Goal: Feedback & Contribution: Submit feedback/report problem

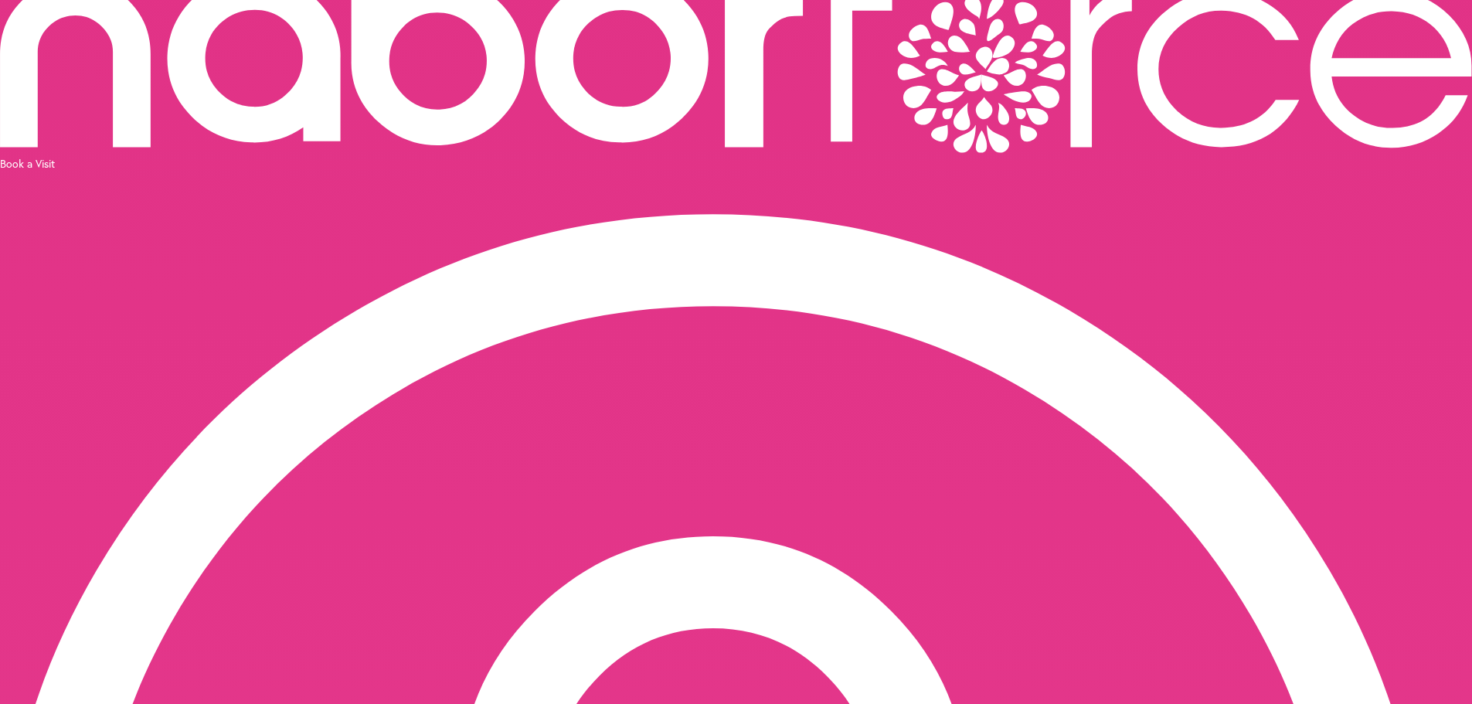
scroll to position [97, 0]
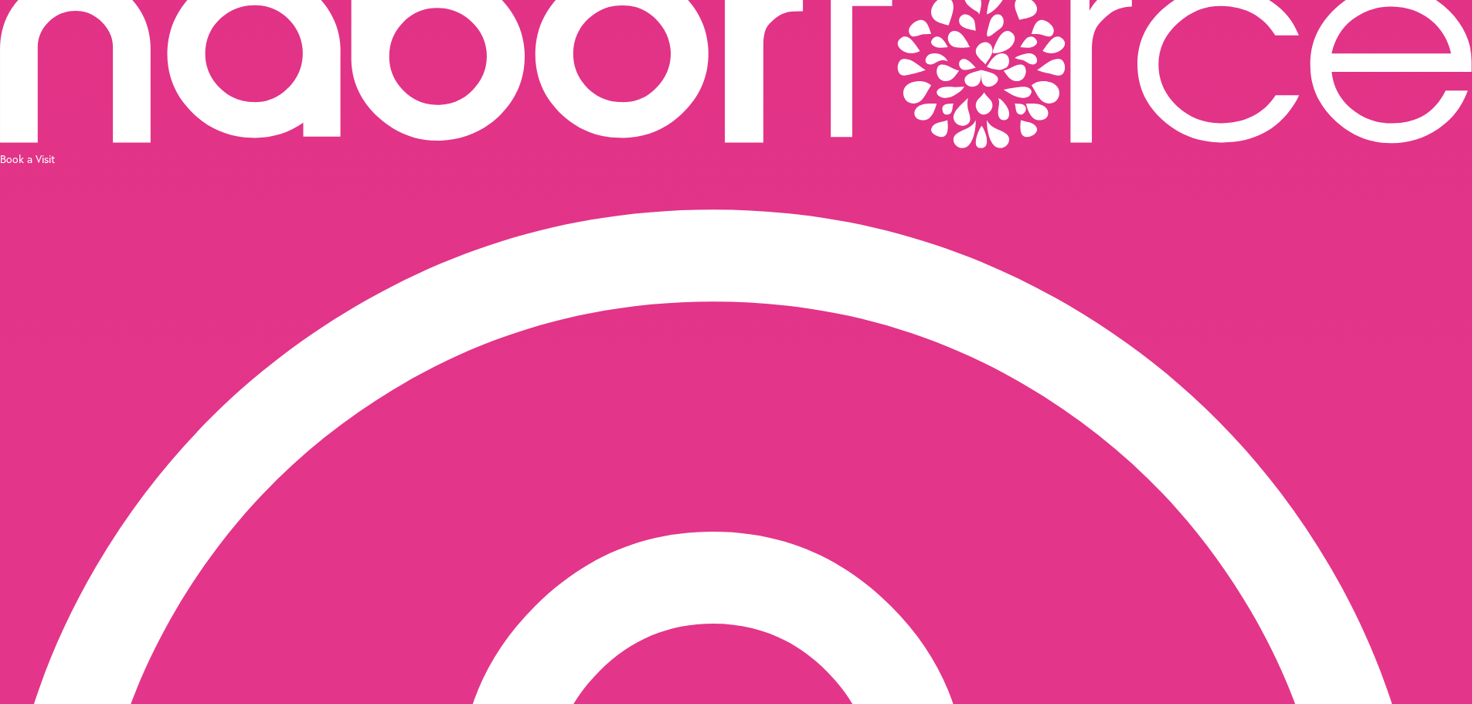
drag, startPoint x: 883, startPoint y: 358, endPoint x: 788, endPoint y: 353, distance: 95.2
drag, startPoint x: 830, startPoint y: 365, endPoint x: 867, endPoint y: 369, distance: 36.6
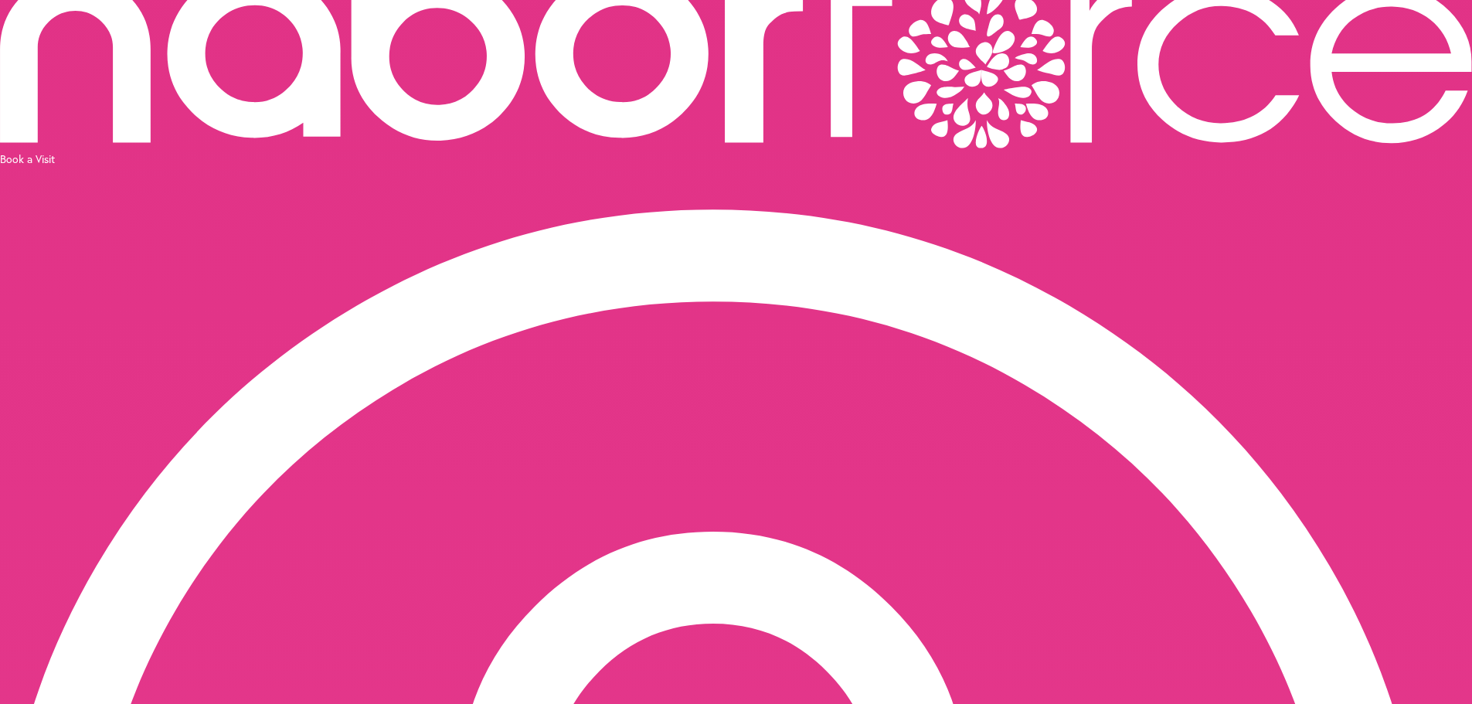
drag, startPoint x: 885, startPoint y: 358, endPoint x: 826, endPoint y: 352, distance: 59.8
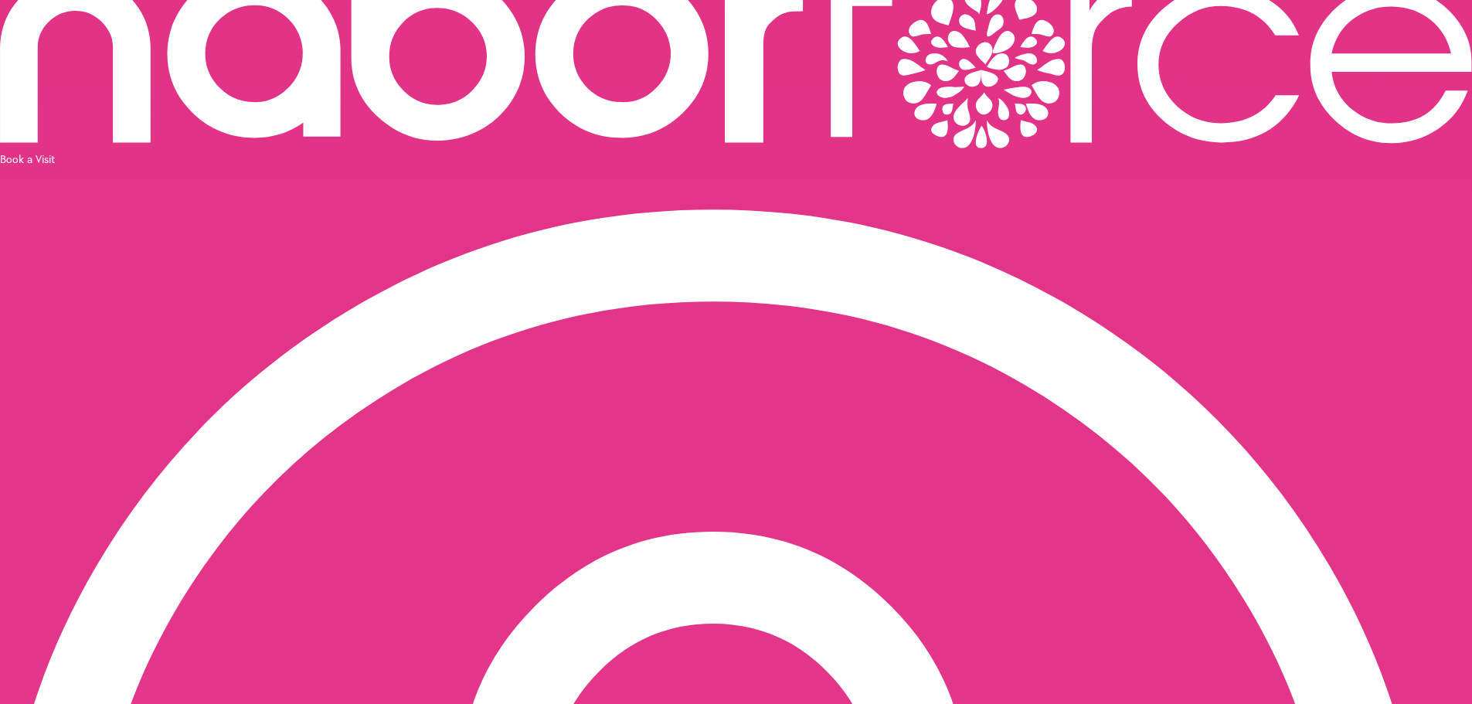
drag, startPoint x: 939, startPoint y: 359, endPoint x: 966, endPoint y: 356, distance: 26.4
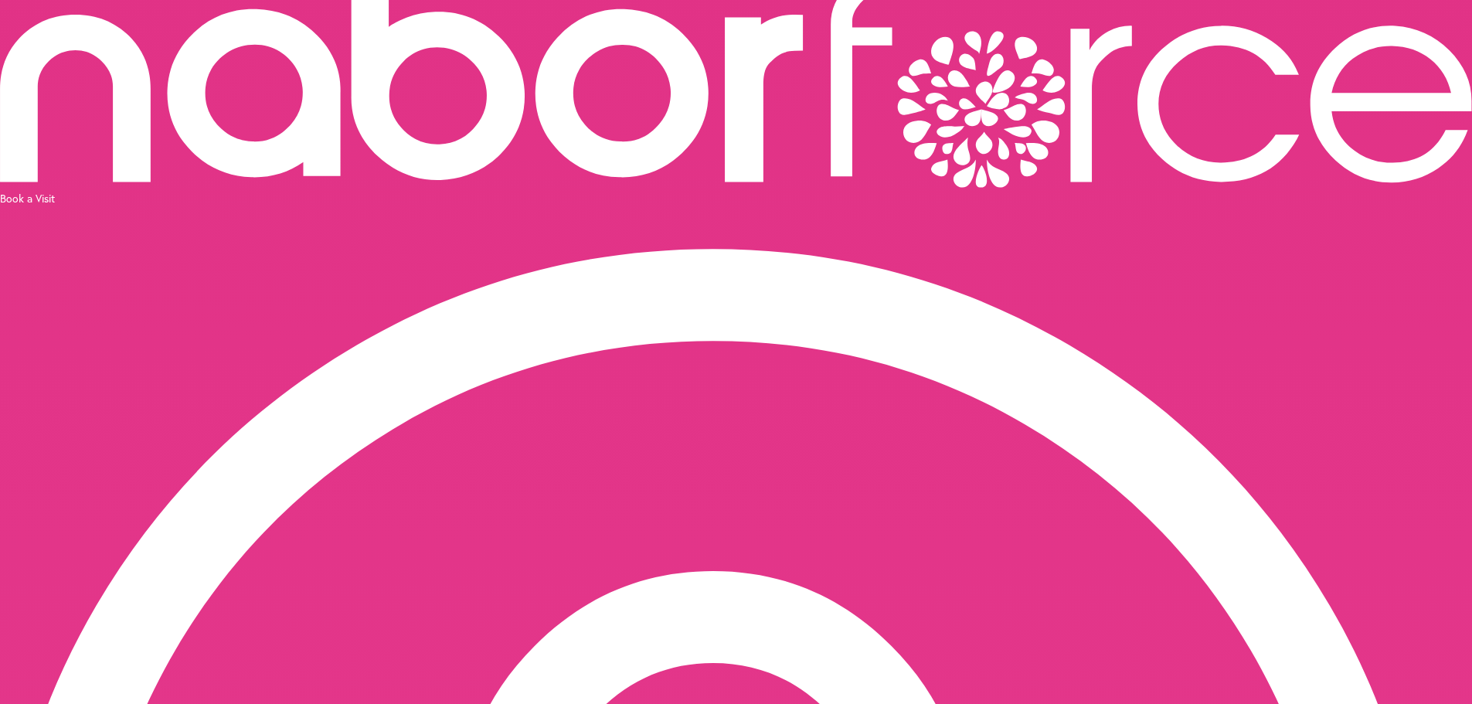
scroll to position [19, 0]
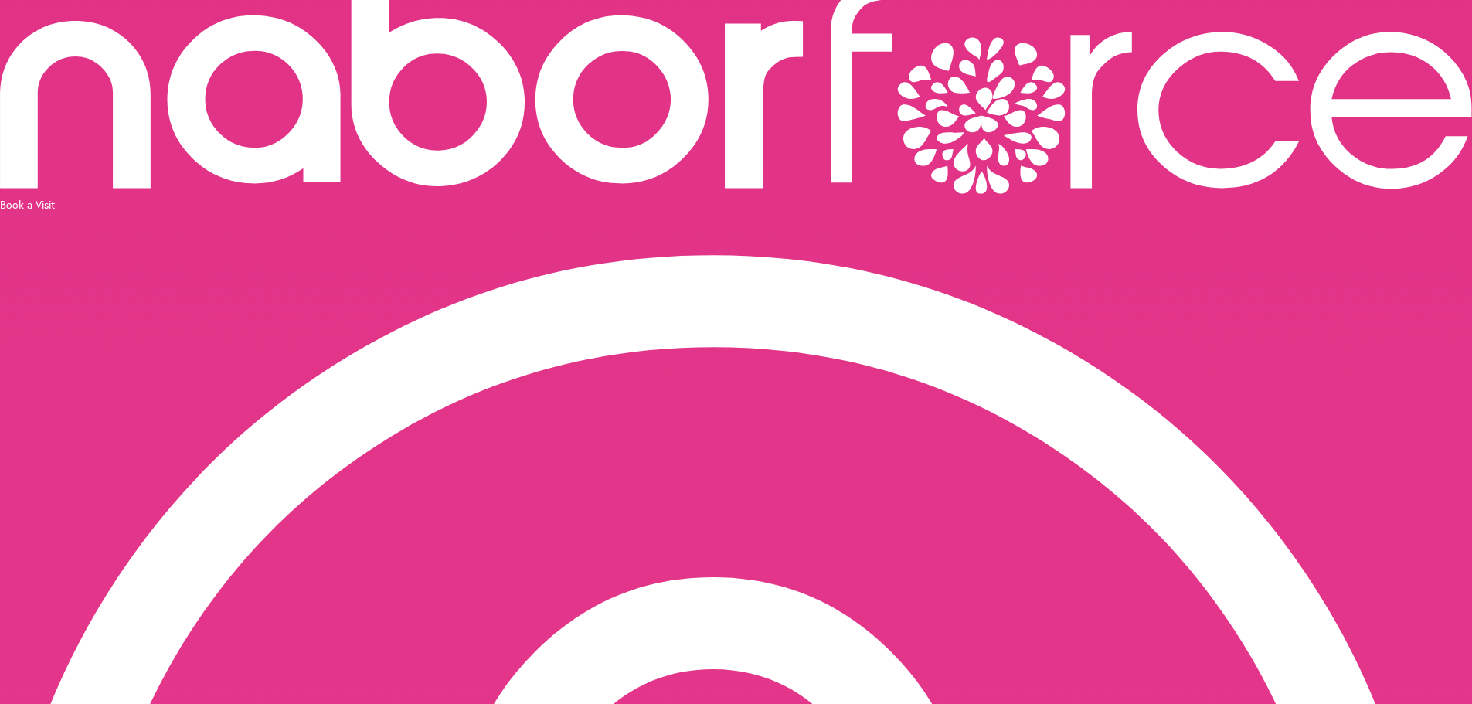
scroll to position [0, 0]
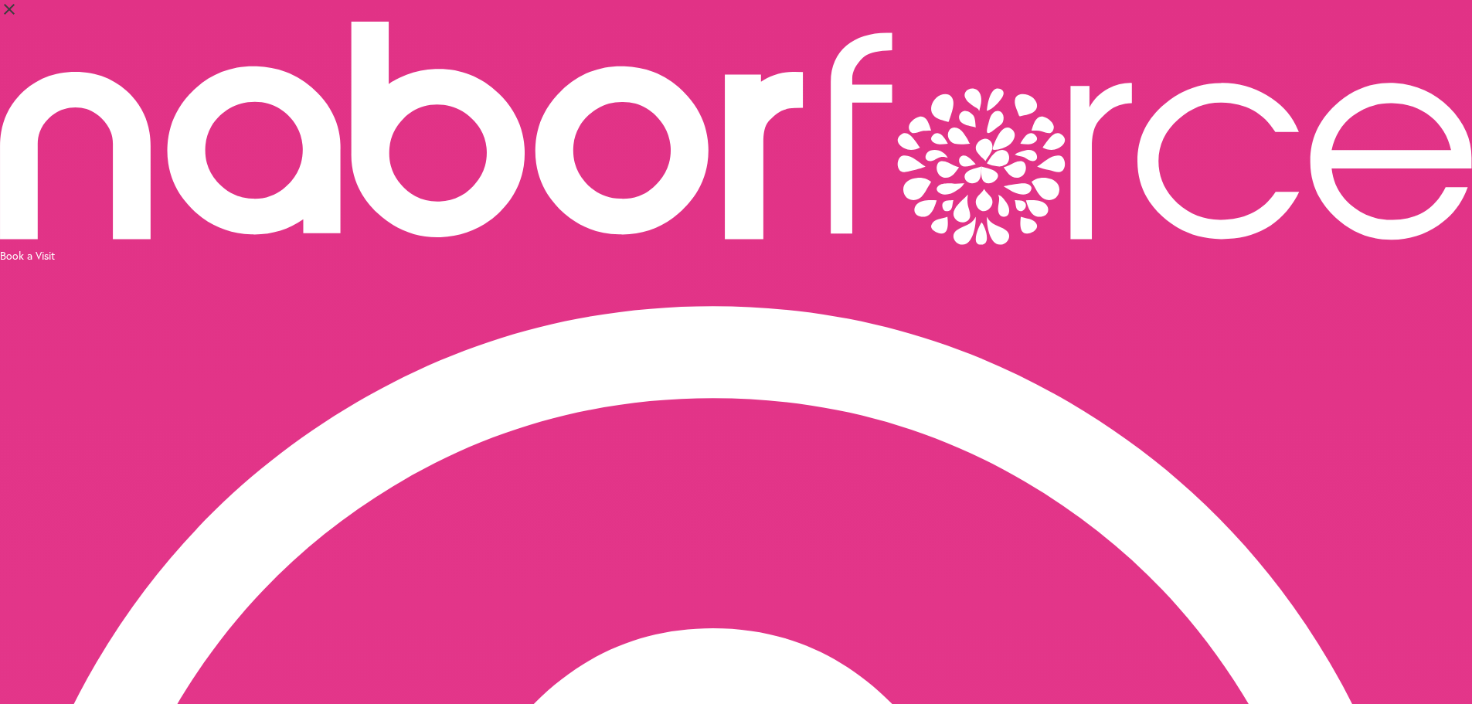
drag, startPoint x: 964, startPoint y: 455, endPoint x: 940, endPoint y: 454, distance: 24.0
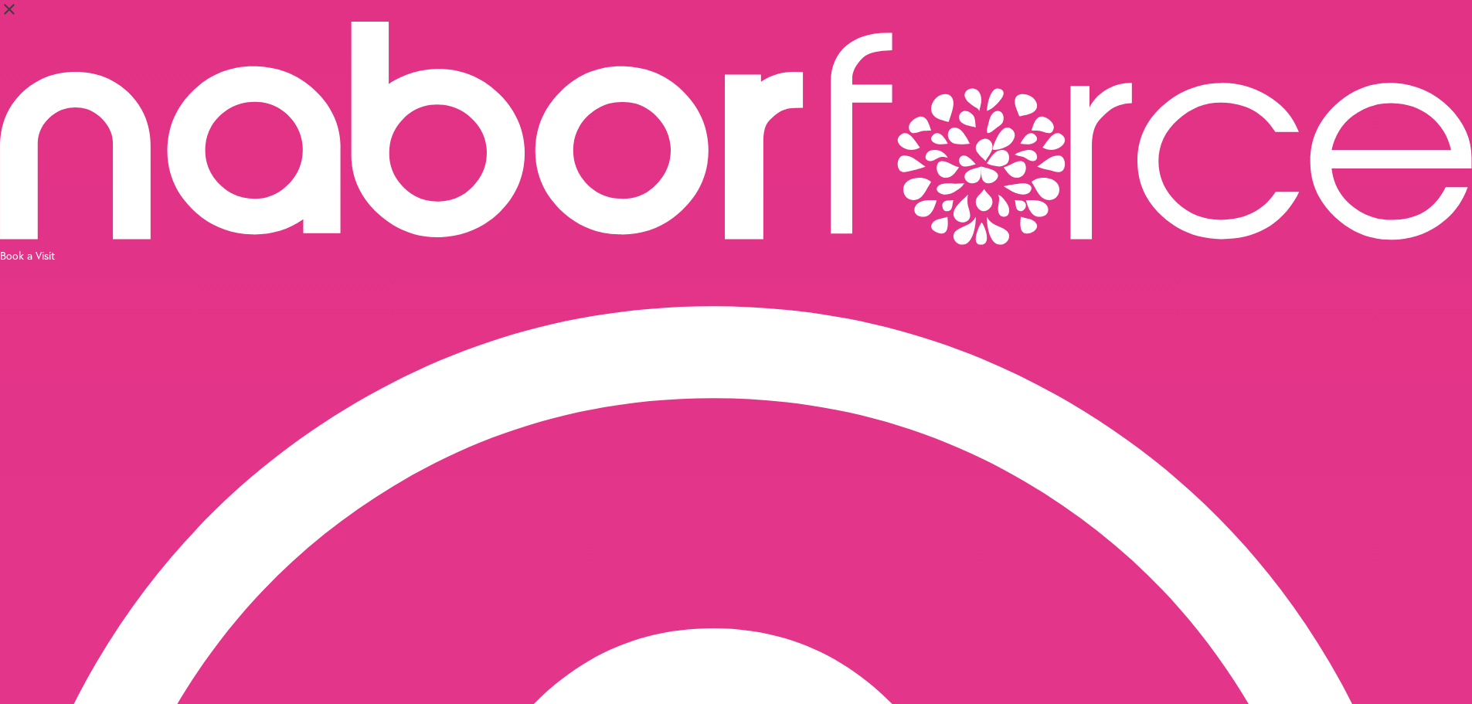
drag, startPoint x: 965, startPoint y: 453, endPoint x: 846, endPoint y: 449, distance: 119.1
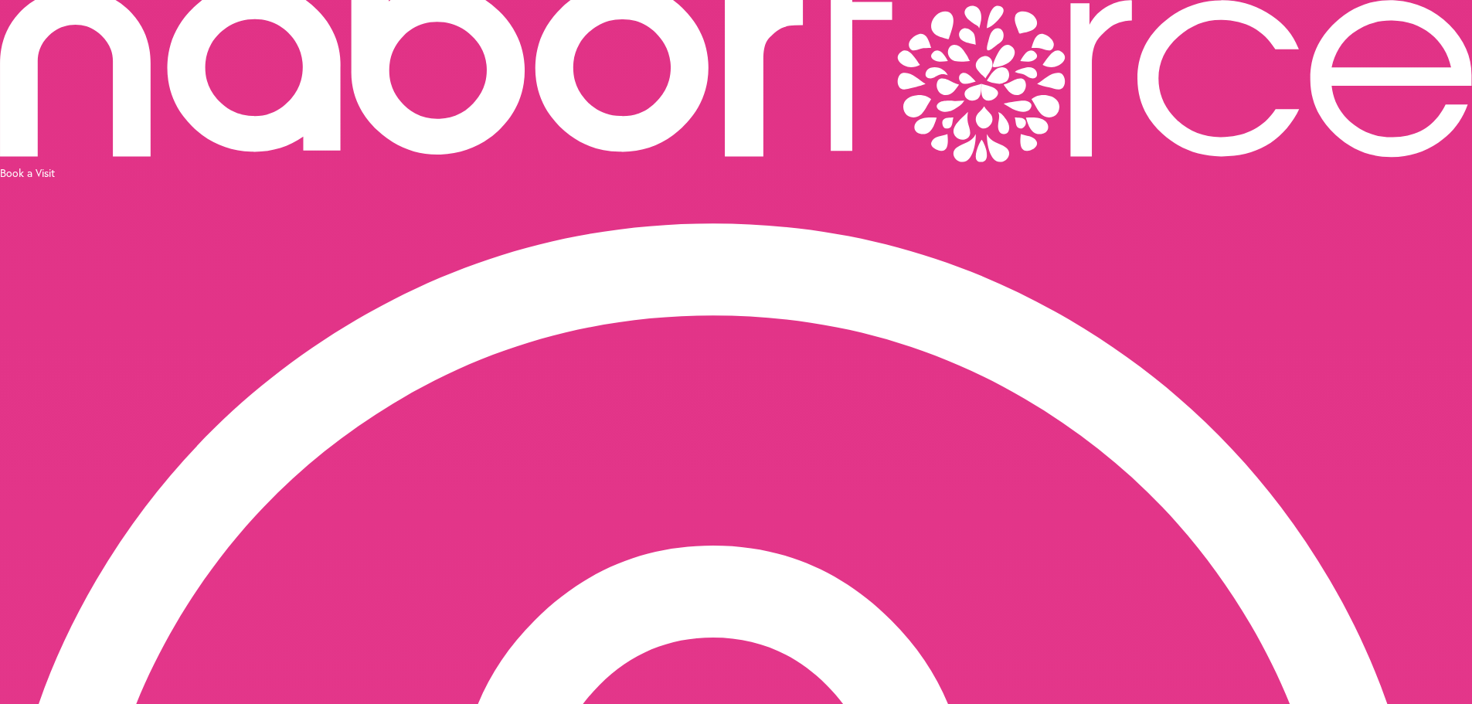
scroll to position [97, 0]
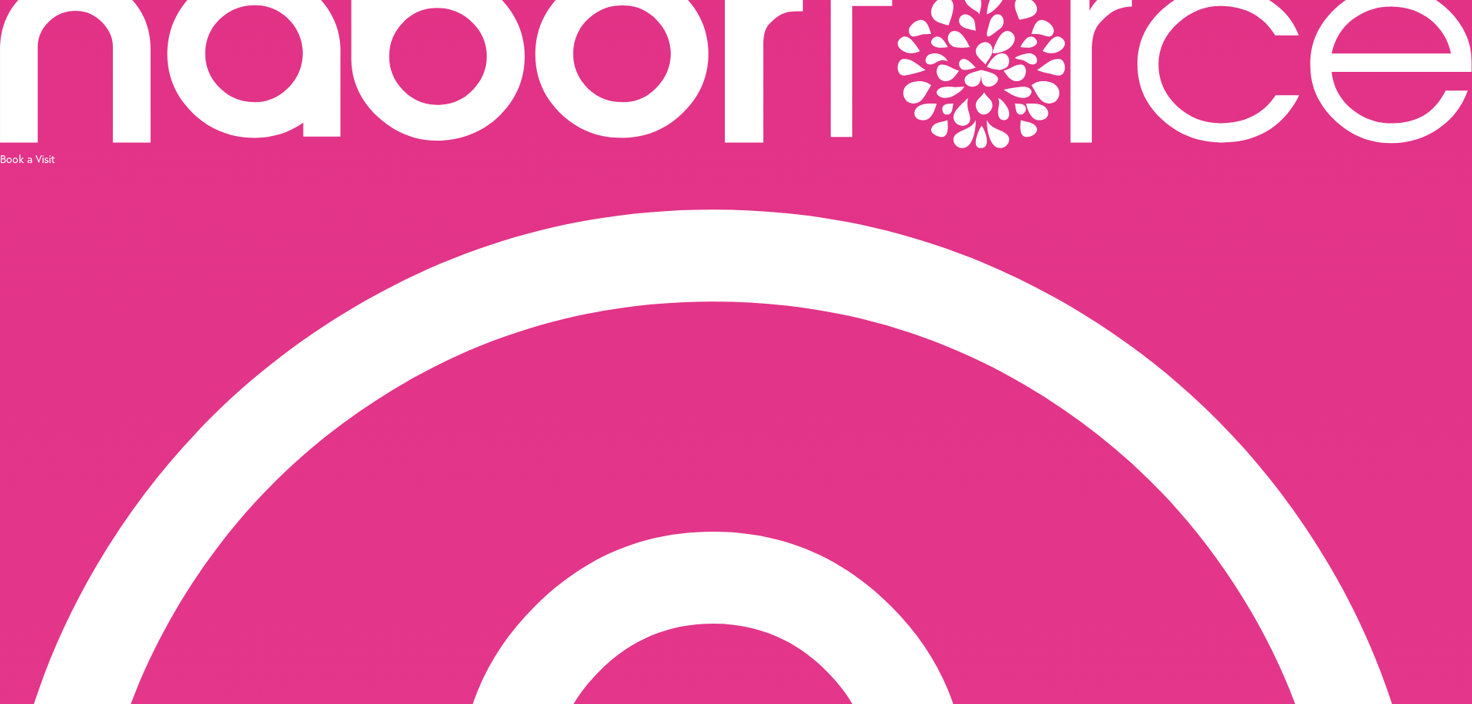
type input "**********"
